Goal: Information Seeking & Learning: Find specific fact

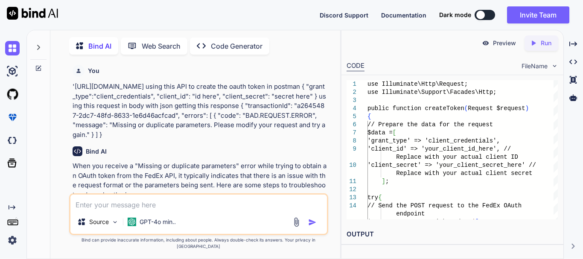
scroll to position [1727, 0]
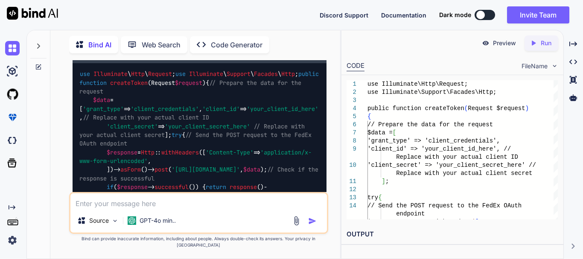
type textarea "x"
type textarea "can we get the account number from developer account of fedex without creating …"
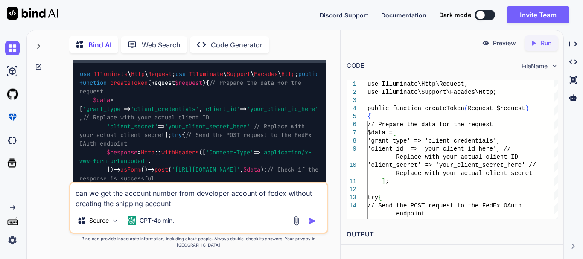
click at [204, 202] on textarea "can we get the account number from developer account of fedex without creating …" at bounding box center [198, 196] width 257 height 26
click at [231, 200] on textarea "can we get the account number from developer account of fedex without creating …" at bounding box center [198, 196] width 257 height 26
click at [172, 209] on textarea "can we get the account number from developer account of fedex without creating …" at bounding box center [198, 196] width 257 height 26
type textarea "x"
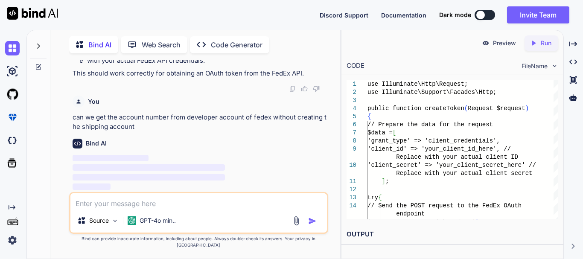
scroll to position [2168, 0]
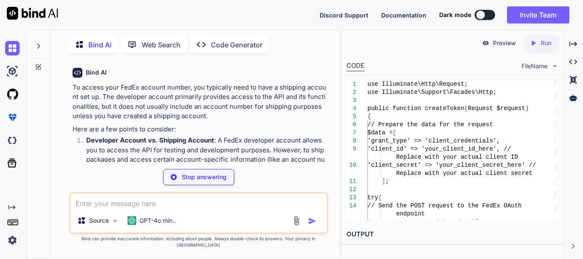
type textarea "x"
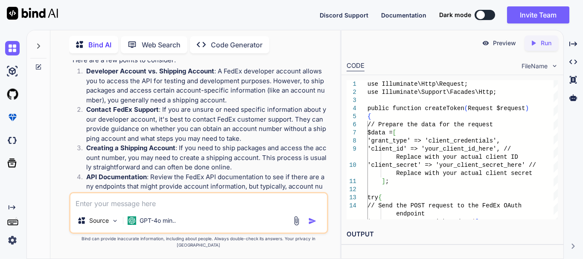
scroll to position [2253, 0]
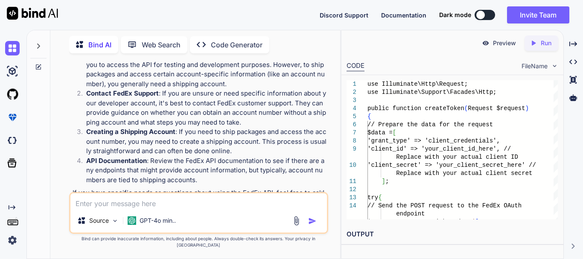
drag, startPoint x: 71, startPoint y: 78, endPoint x: 185, endPoint y: 79, distance: 114.4
click at [185, 79] on div "You '[URL][DOMAIN_NAME] using this API to create the oauth token in postman { "…" at bounding box center [199, 126] width 257 height 132
click at [189, 36] on p "To access your FedEx account number, you typically need to have a shipping acco…" at bounding box center [200, 16] width 254 height 38
drag, startPoint x: 237, startPoint y: 82, endPoint x: 283, endPoint y: 82, distance: 46.1
click at [283, 36] on p "To access your FedEx account number, you typically need to have a shipping acco…" at bounding box center [200, 16] width 254 height 38
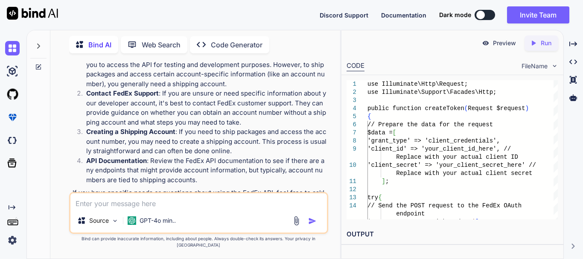
drag, startPoint x: 189, startPoint y: 100, endPoint x: 106, endPoint y: 115, distance: 83.8
click at [106, 115] on div "To access your FedEx account number, you typically need to have a shipping acco…" at bounding box center [200, 97] width 254 height 201
click at [113, 115] on div "To access your FedEx account number, you typically need to have a shipping acco…" at bounding box center [200, 97] width 254 height 201
drag, startPoint x: 88, startPoint y: 132, endPoint x: 203, endPoint y: 132, distance: 114.4
click at [203, 59] on strong "Developer Account vs. Shipping Account" at bounding box center [150, 55] width 128 height 8
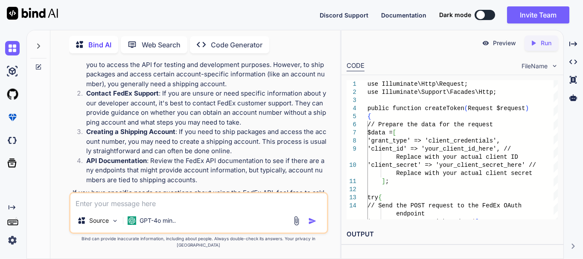
click at [205, 89] on p "Developer Account vs. Shipping Account : A FedEx developer account allows you t…" at bounding box center [206, 69] width 240 height 38
drag, startPoint x: 120, startPoint y: 134, endPoint x: 213, endPoint y: 133, distance: 93.5
click at [213, 59] on strong "Developer Account vs. Shipping Account" at bounding box center [150, 55] width 128 height 8
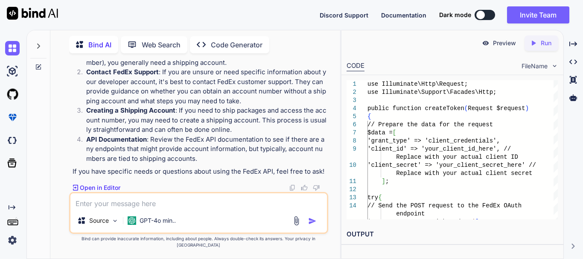
scroll to position [2296, 0]
drag, startPoint x: 100, startPoint y: 101, endPoint x: 266, endPoint y: 100, distance: 166.5
click at [266, 67] on p "Developer Account vs. Shipping Account : A FedEx developer account allows you t…" at bounding box center [206, 48] width 240 height 38
click at [272, 67] on p "Developer Account vs. Shipping Account : A FedEx developer account allows you t…" at bounding box center [206, 48] width 240 height 38
drag, startPoint x: 271, startPoint y: 103, endPoint x: 122, endPoint y: 111, distance: 149.6
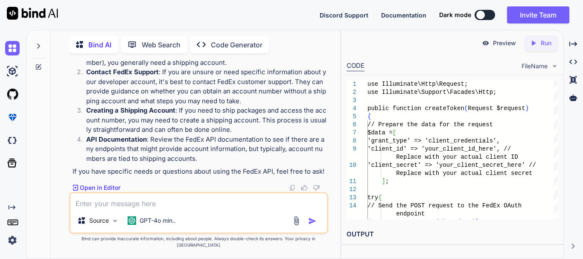
click at [122, 67] on p "Developer Account vs. Shipping Account : A FedEx developer account allows you t…" at bounding box center [206, 48] width 240 height 38
drag, startPoint x: 178, startPoint y: 113, endPoint x: 232, endPoint y: 100, distance: 55.6
click at [178, 67] on p "Developer Account vs. Shipping Account : A FedEx developer account allows you t…" at bounding box center [206, 48] width 240 height 38
click at [223, 67] on p "Developer Account vs. Shipping Account : A FedEx developer account allows you t…" at bounding box center [206, 48] width 240 height 38
click at [102, 67] on p "Developer Account vs. Shipping Account : A FedEx developer account allows you t…" at bounding box center [206, 48] width 240 height 38
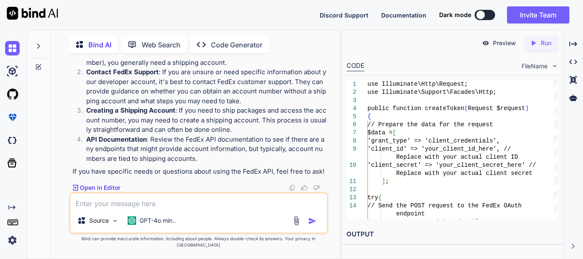
drag, startPoint x: 102, startPoint y: 99, endPoint x: 260, endPoint y: 100, distance: 158.4
click at [260, 67] on p "Developer Account vs. Shipping Account : A FedEx developer account allows you t…" at bounding box center [206, 48] width 240 height 38
drag, startPoint x: 109, startPoint y: 110, endPoint x: 193, endPoint y: 107, distance: 83.7
click at [193, 67] on p "Developer Account vs. Shipping Account : A FedEx developer account allows you t…" at bounding box center [206, 48] width 240 height 38
click at [185, 67] on p "Developer Account vs. Shipping Account : A FedEx developer account allows you t…" at bounding box center [206, 48] width 240 height 38
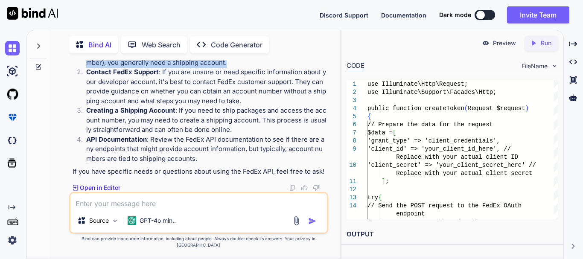
drag, startPoint x: 265, startPoint y: 109, endPoint x: 226, endPoint y: 117, distance: 39.7
click at [226, 67] on p "Developer Account vs. Shipping Account : A FedEx developer account allows you t…" at bounding box center [206, 48] width 240 height 38
click at [245, 67] on p "Developer Account vs. Shipping Account : A FedEx developer account allows you t…" at bounding box center [206, 48] width 240 height 38
drag, startPoint x: 87, startPoint y: 128, endPoint x: 158, endPoint y: 130, distance: 70.4
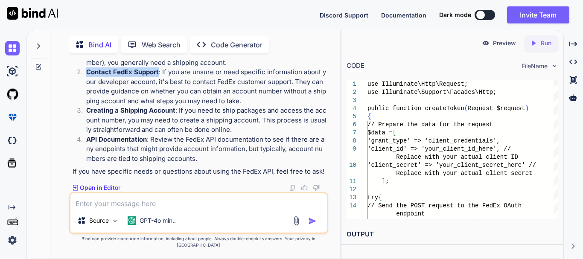
click at [158, 76] on strong "Contact FedEx Support" at bounding box center [122, 72] width 73 height 8
click at [195, 106] on p "Contact FedEx Support : If you are unsure or need specific information about yo…" at bounding box center [206, 86] width 240 height 38
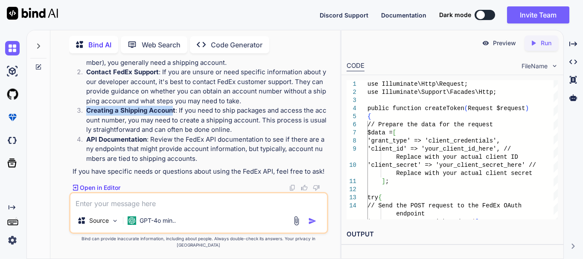
drag, startPoint x: 87, startPoint y: 167, endPoint x: 172, endPoint y: 167, distance: 85.4
click at [172, 114] on strong "Creating a Shipping Account" at bounding box center [130, 110] width 89 height 8
